Goal: Information Seeking & Learning: Learn about a topic

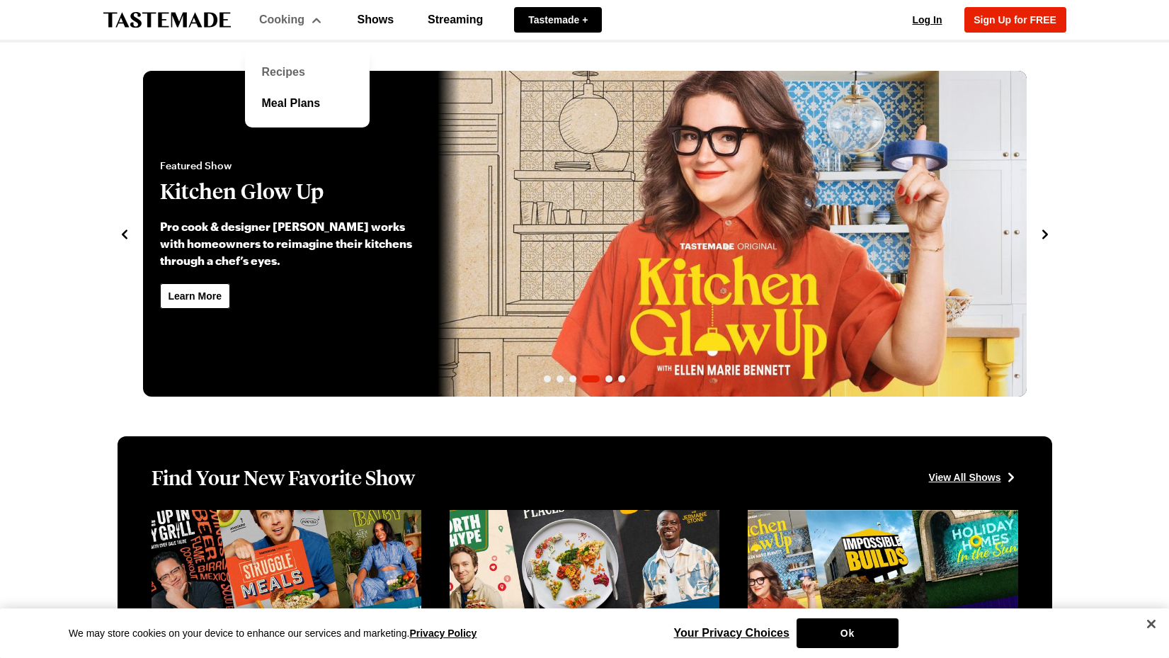
click at [290, 74] on link "Recipes" at bounding box center [307, 72] width 108 height 31
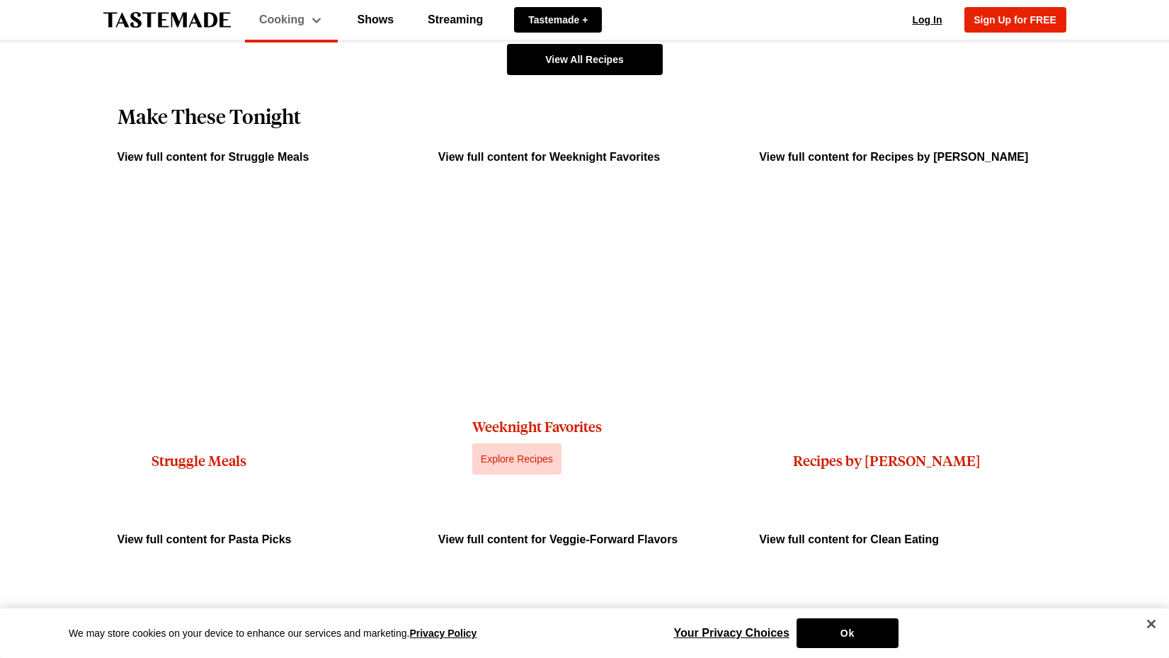
scroll to position [1133, 0]
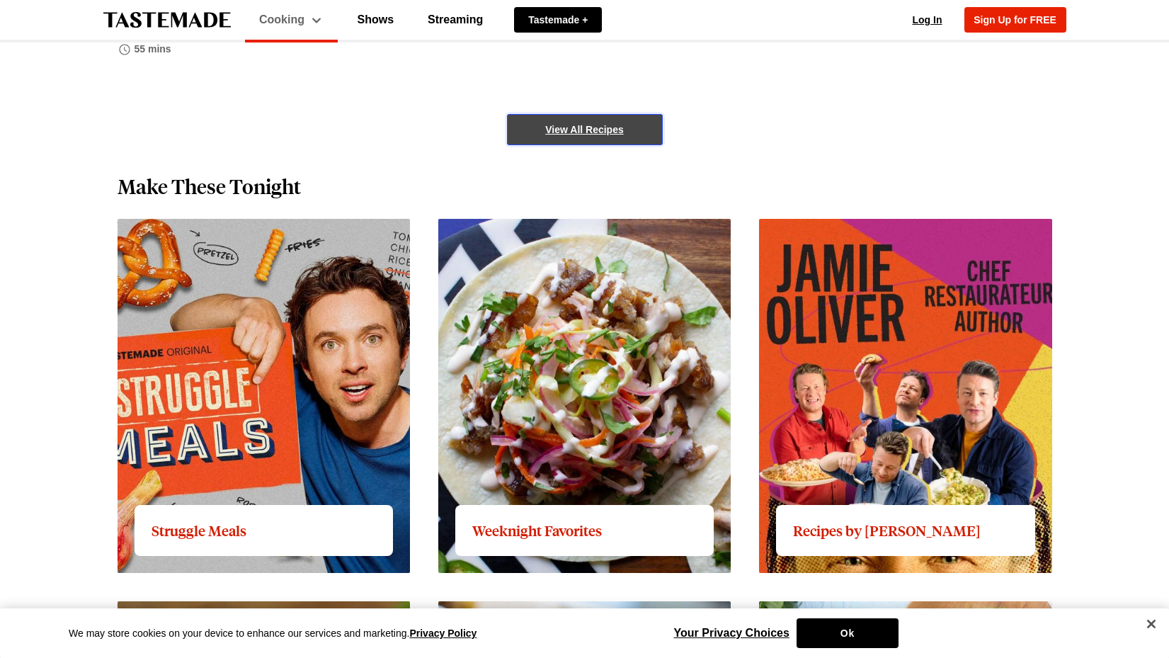
click at [581, 116] on link "View All Recipes" at bounding box center [585, 129] width 156 height 31
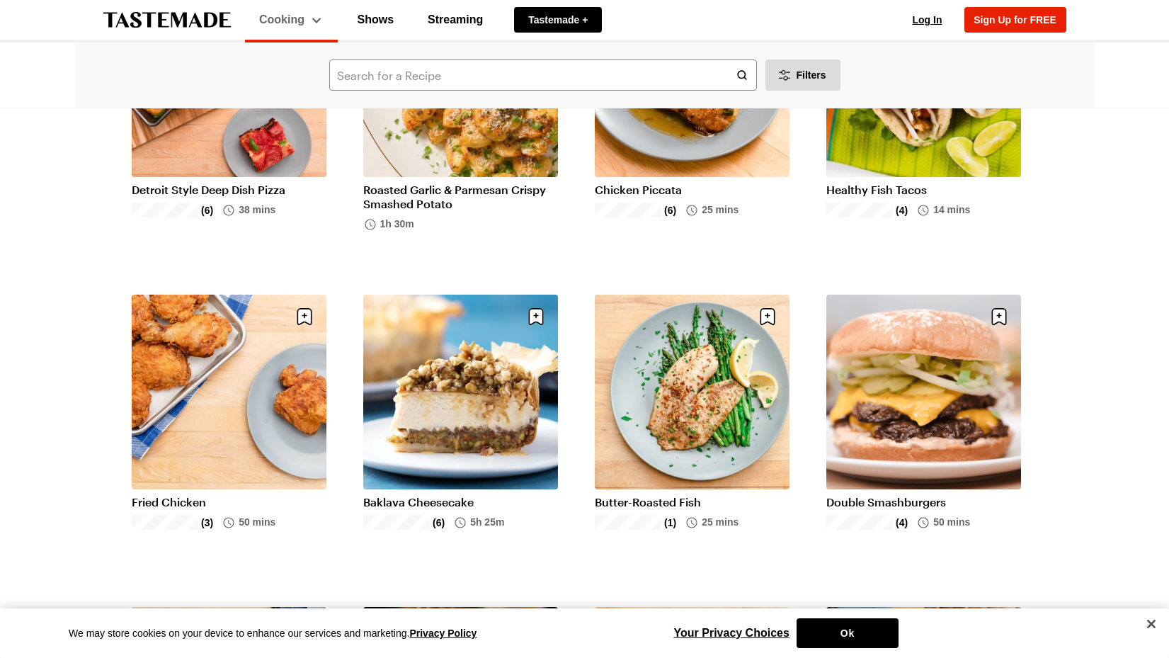
scroll to position [1274, 0]
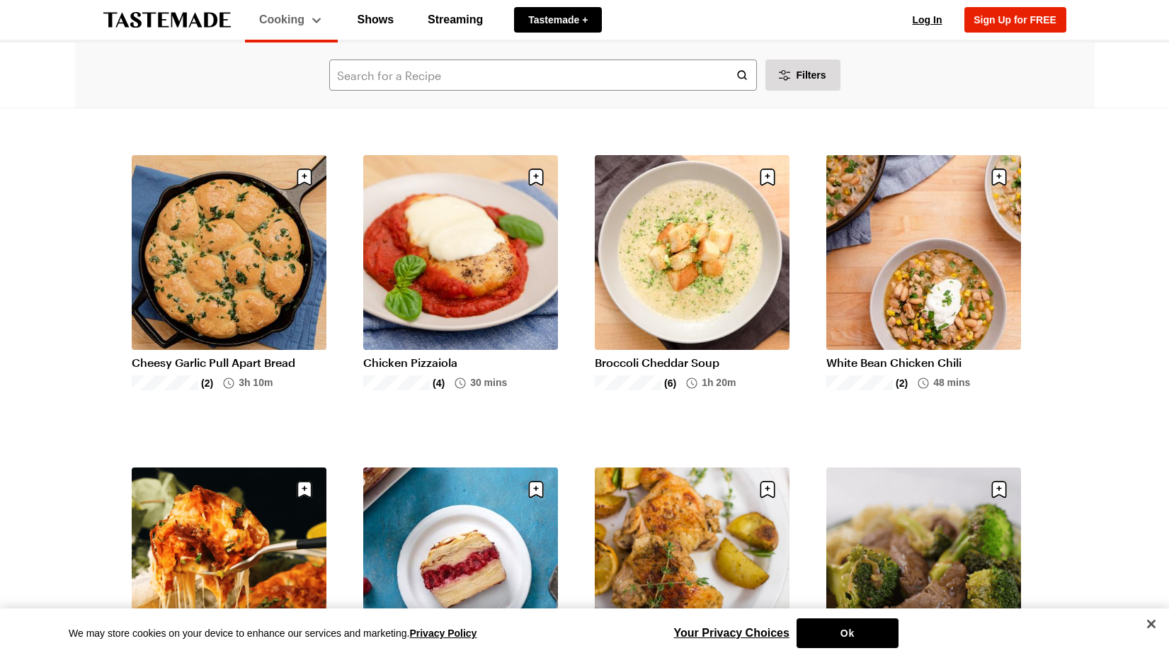
scroll to position [2124, 0]
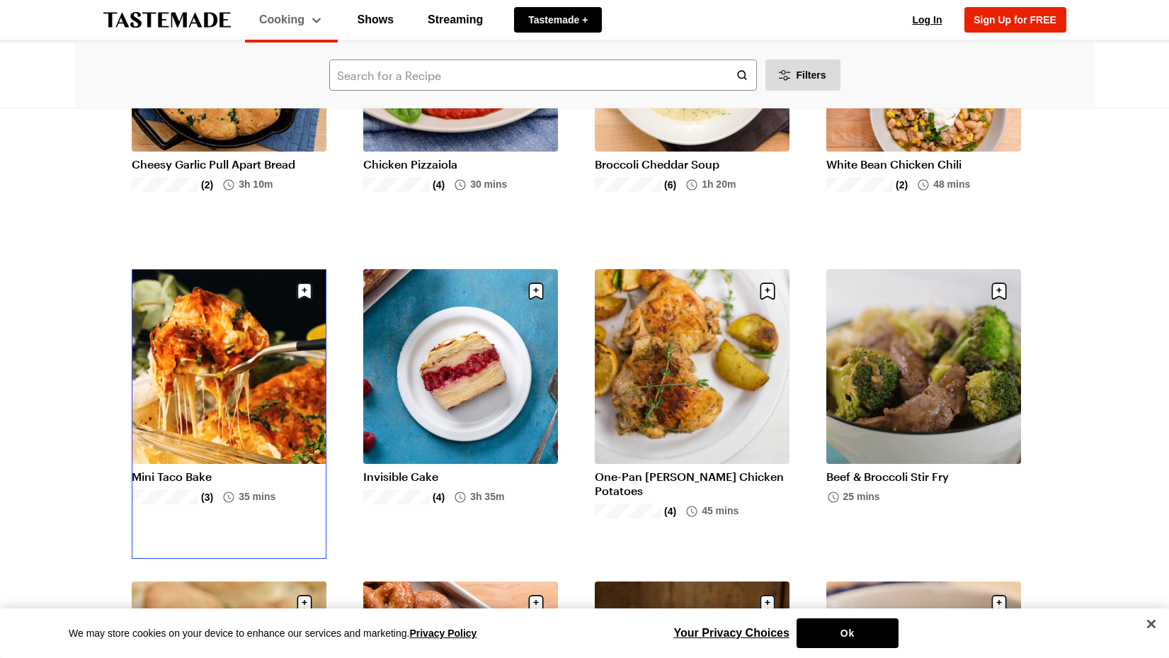
click at [217, 469] on link "Mini Taco Bake" at bounding box center [229, 476] width 195 height 14
